Goal: Transaction & Acquisition: Subscribe to service/newsletter

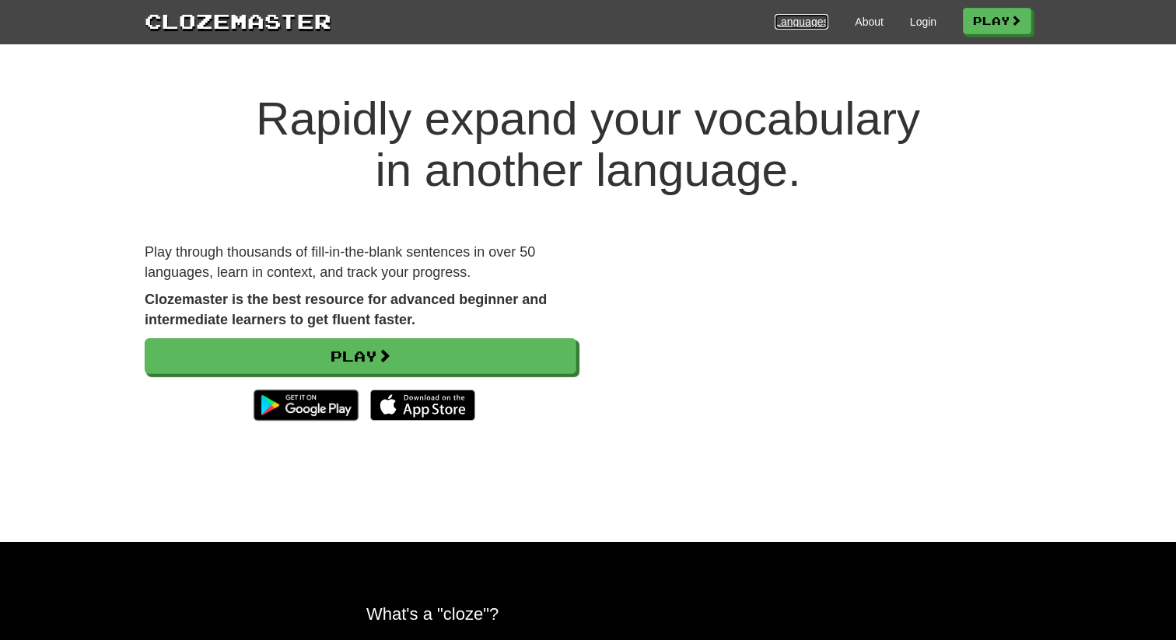
click at [799, 23] on link "Languages" at bounding box center [802, 22] width 54 height 16
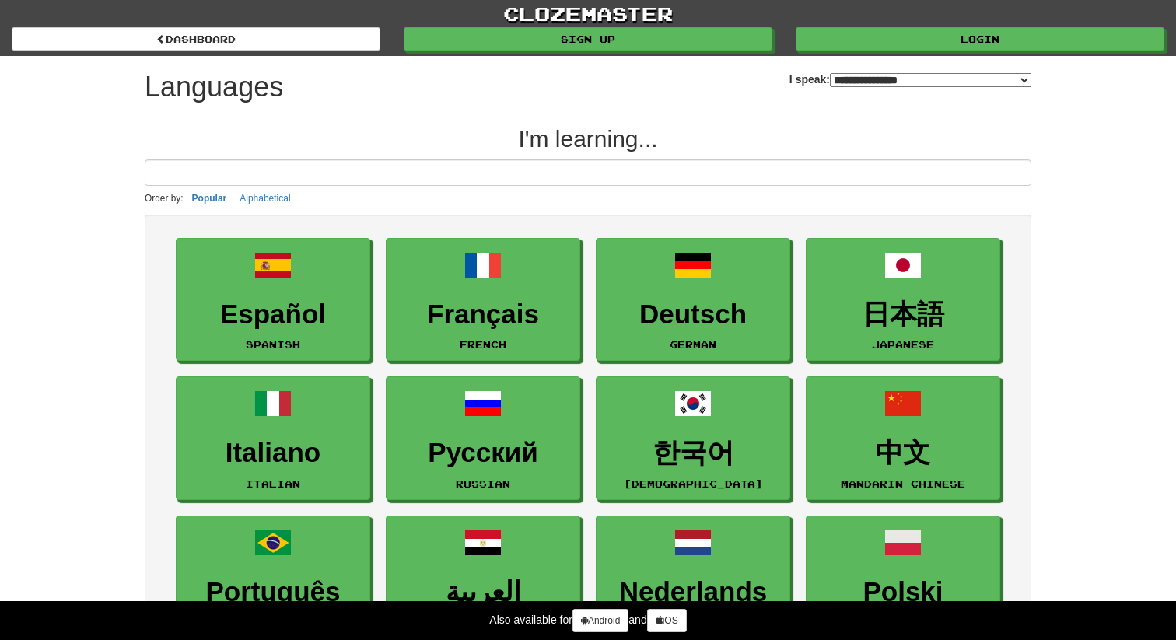
select select "*******"
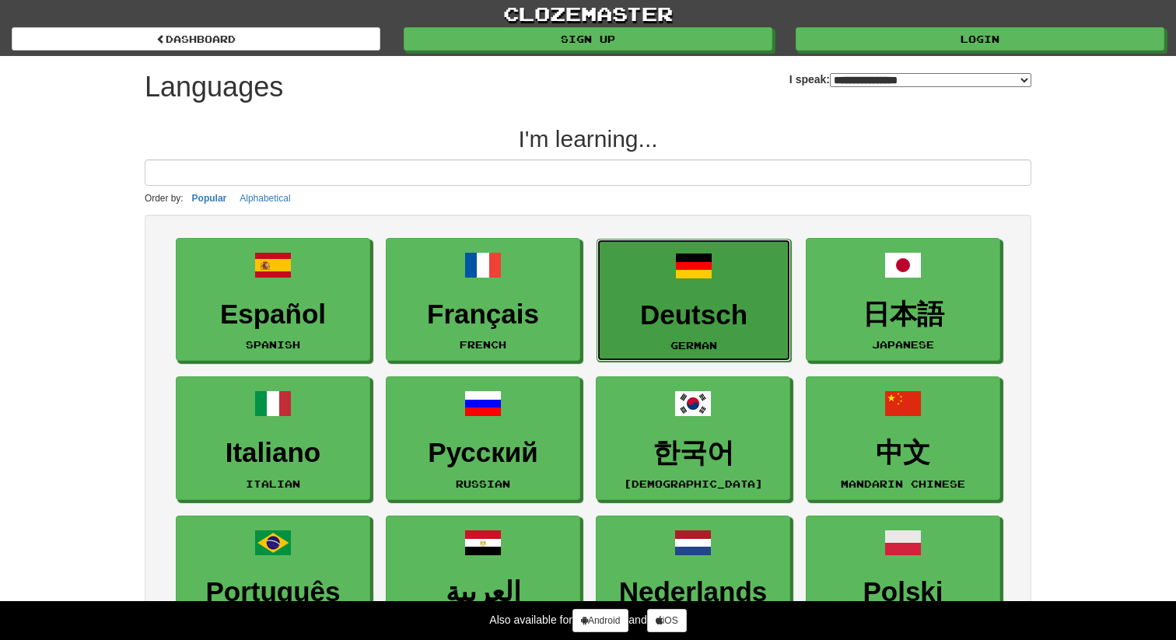
click at [689, 293] on link "Deutsch German" at bounding box center [694, 301] width 194 height 124
